Goal: Use online tool/utility: Use online tool/utility

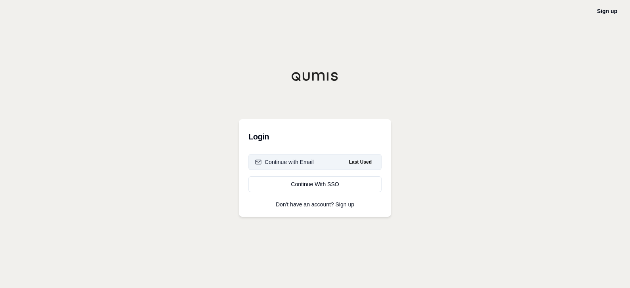
click at [290, 167] on button "Continue with Email Last Used" at bounding box center [315, 162] width 133 height 16
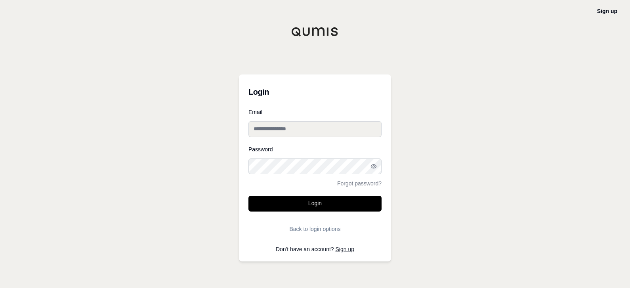
click at [295, 136] on input "Email" at bounding box center [315, 129] width 133 height 16
type input "**********"
click at [249, 196] on button "Login" at bounding box center [315, 204] width 133 height 16
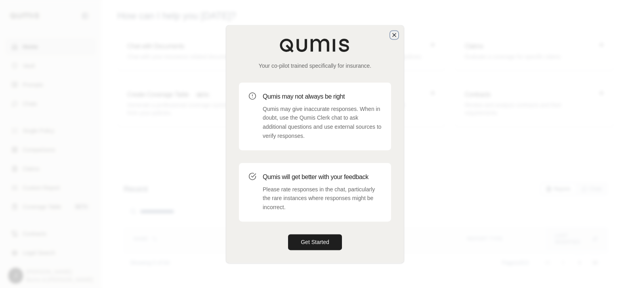
click at [392, 36] on icon "button" at bounding box center [394, 35] width 6 height 6
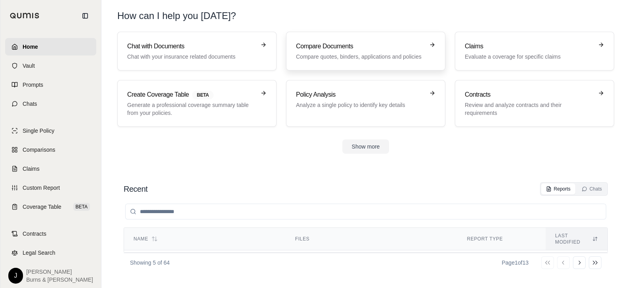
click at [346, 44] on h3 "Compare Documents" at bounding box center [360, 47] width 128 height 10
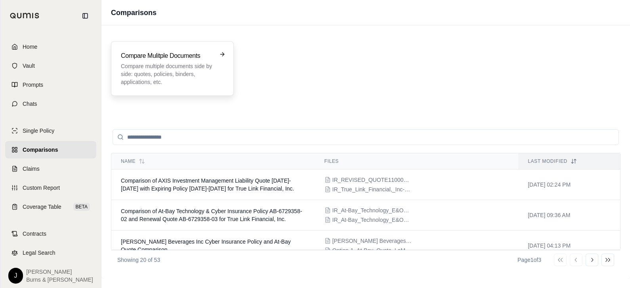
click at [219, 76] on div "Compare Mulitple Documents Compare multiple documents side by side: quotes, pol…" at bounding box center [172, 68] width 103 height 35
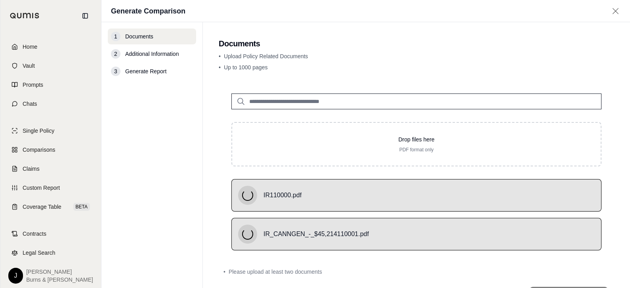
click at [186, 185] on nav "1 Documents 2 Additional Information 3 Generate Report" at bounding box center [153, 155] width 102 height 266
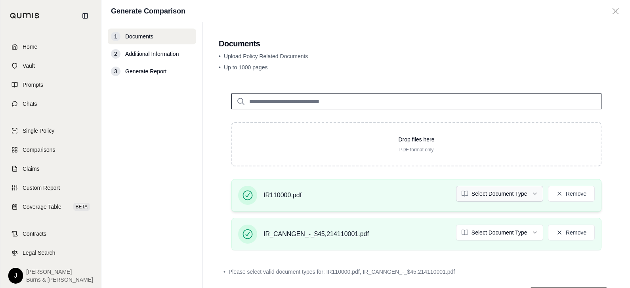
click at [531, 192] on html "Home Vault Prompts Chats Single Policy Comparisons Claims Custom Report Coverag…" at bounding box center [315, 144] width 630 height 288
click at [484, 236] on html "Home Vault Prompts Chats Single Policy Comparisons Claims Custom Report Coverag…" at bounding box center [315, 144] width 630 height 288
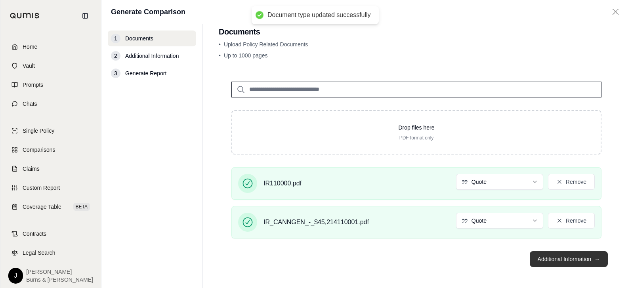
click at [579, 253] on button "Additional Information →" at bounding box center [569, 259] width 78 height 16
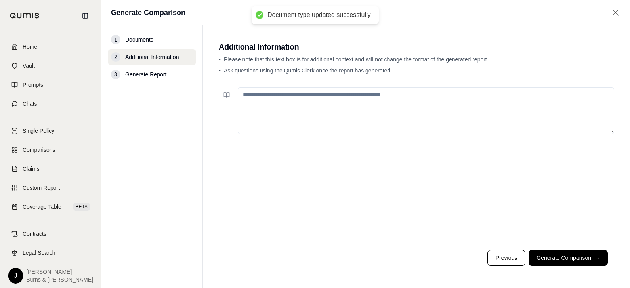
click at [391, 113] on textarea at bounding box center [426, 110] width 377 height 47
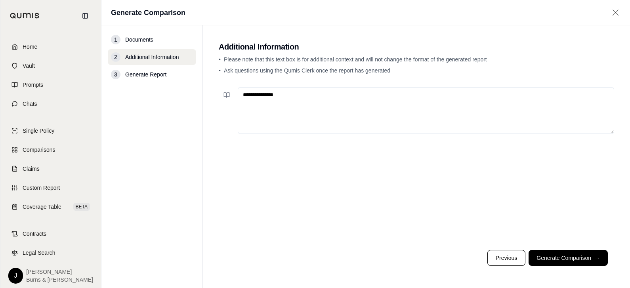
type textarea "**********"
click at [576, 253] on button "Generate Comparison →" at bounding box center [568, 258] width 79 height 16
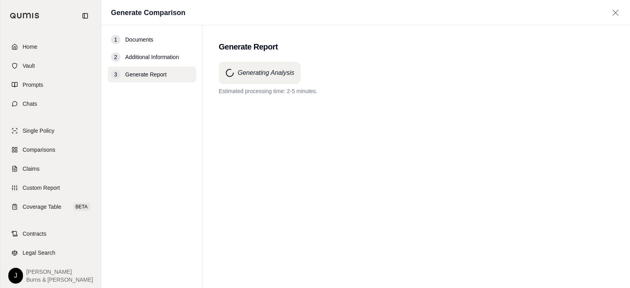
click at [354, 153] on div "Generating Analysis Estimated processing time: 2-5 minutes." at bounding box center [417, 161] width 396 height 198
click at [329, 148] on div "Generating Analysis Estimated processing time: 2-5 minutes." at bounding box center [417, 161] width 396 height 198
click at [397, 127] on div "Generating Analysis Estimated processing time: 2-5 minutes." at bounding box center [417, 161] width 396 height 198
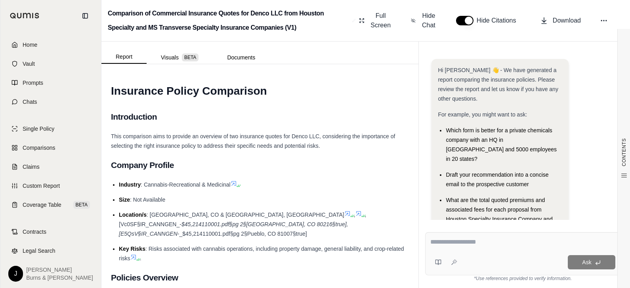
scroll to position [93, 0]
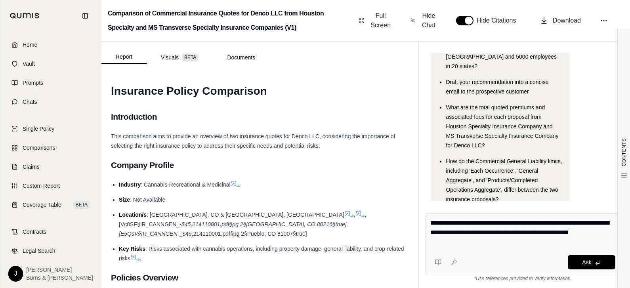
type textarea "**********"
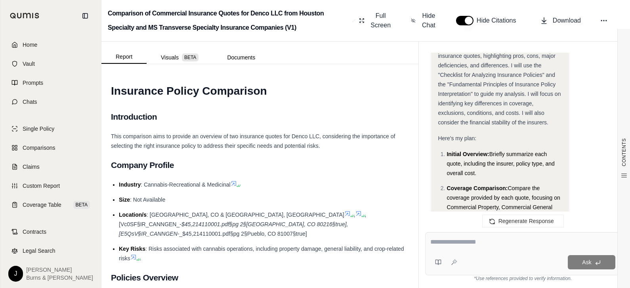
scroll to position [385, 0]
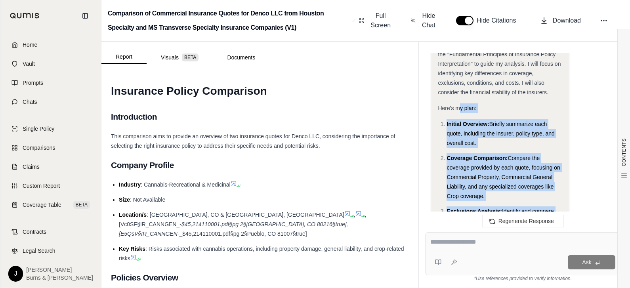
drag, startPoint x: 508, startPoint y: 160, endPoint x: 460, endPoint y: 93, distance: 82.6
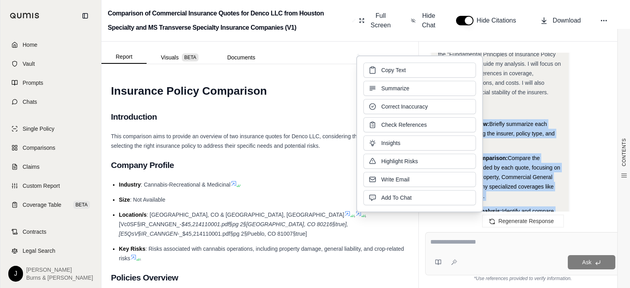
drag, startPoint x: 460, startPoint y: 93, endPoint x: 513, endPoint y: 123, distance: 60.9
click at [513, 123] on span "Briefly summarize each quote, including the insurer, policy type, and overall c…" at bounding box center [501, 133] width 108 height 25
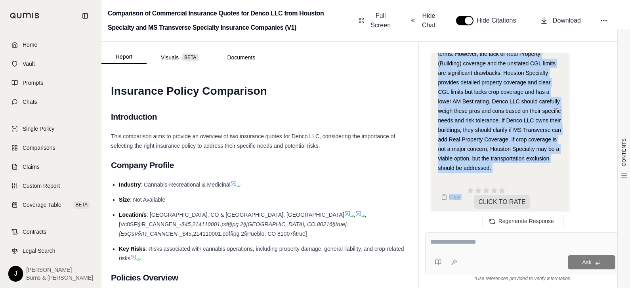
scroll to position [2841, 0]
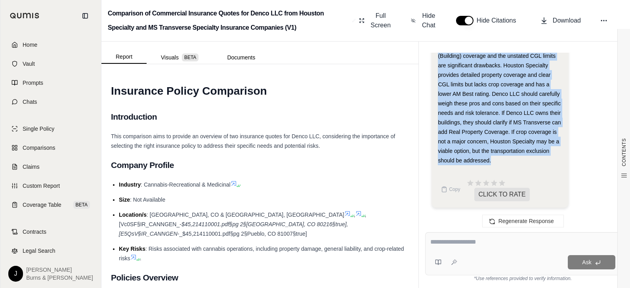
drag, startPoint x: 438, startPoint y: 157, endPoint x: 498, endPoint y: 170, distance: 60.9
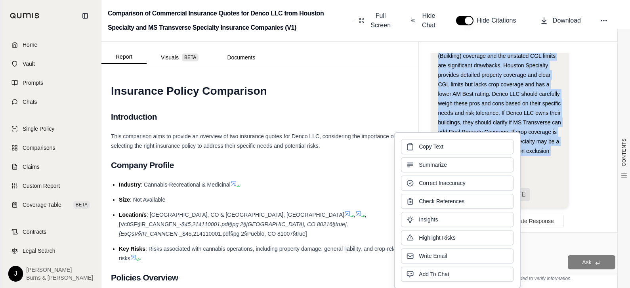
drag, startPoint x: 498, startPoint y: 170, endPoint x: 561, endPoint y: 170, distance: 63.4
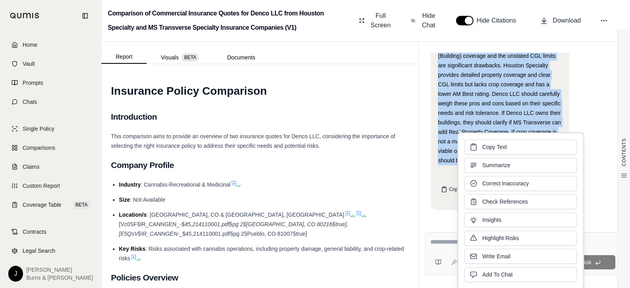
click at [447, 189] on icon at bounding box center [444, 189] width 6 height 6
